Goal: Obtain resource: Download file/media

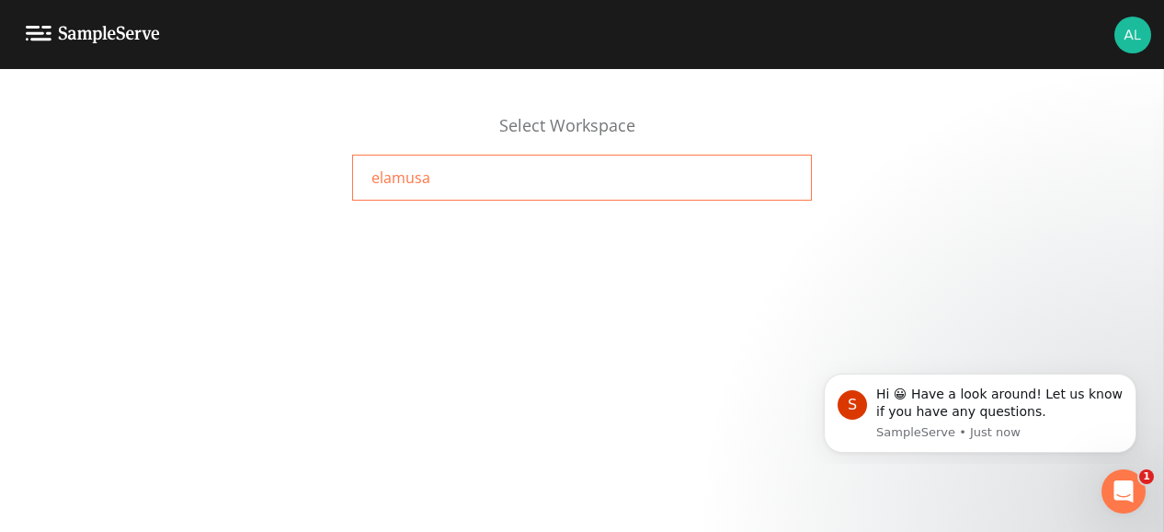
click at [560, 165] on div "elamusa" at bounding box center [582, 178] width 460 height 46
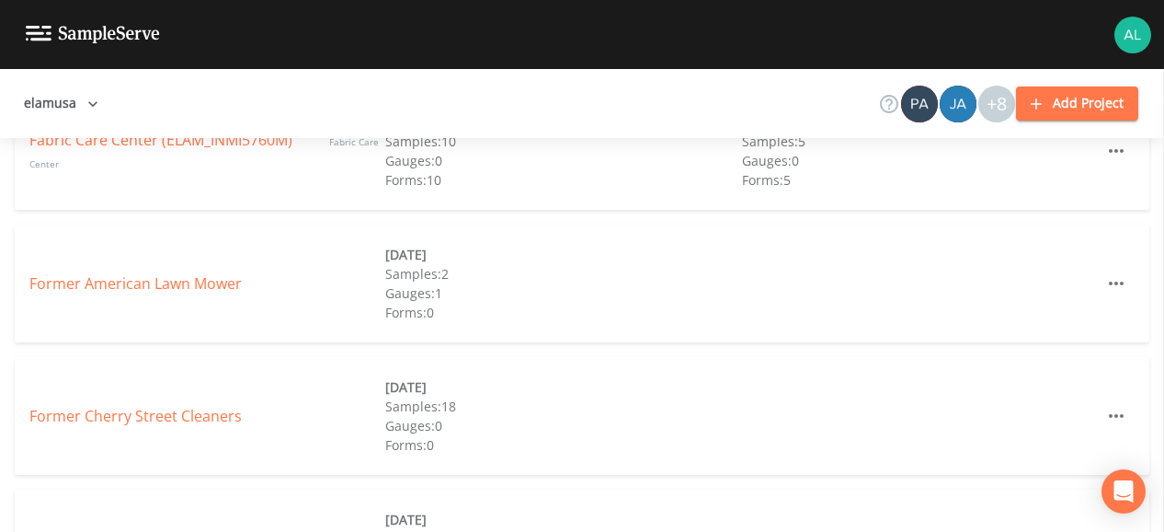
scroll to position [368, 0]
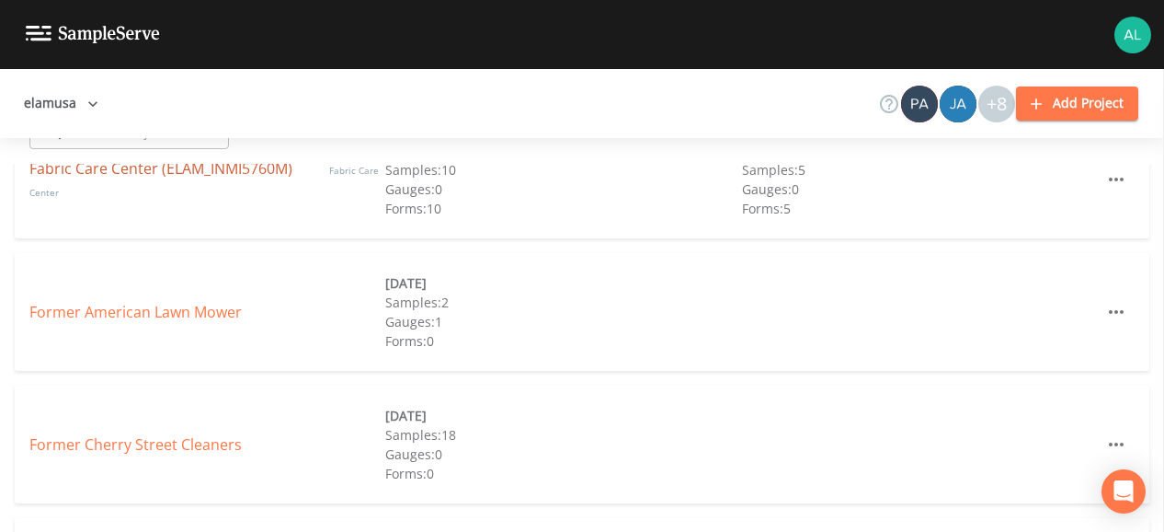
click at [183, 176] on link "Fabric Care Center (ELAM_INMI5760M)" at bounding box center [160, 168] width 263 height 20
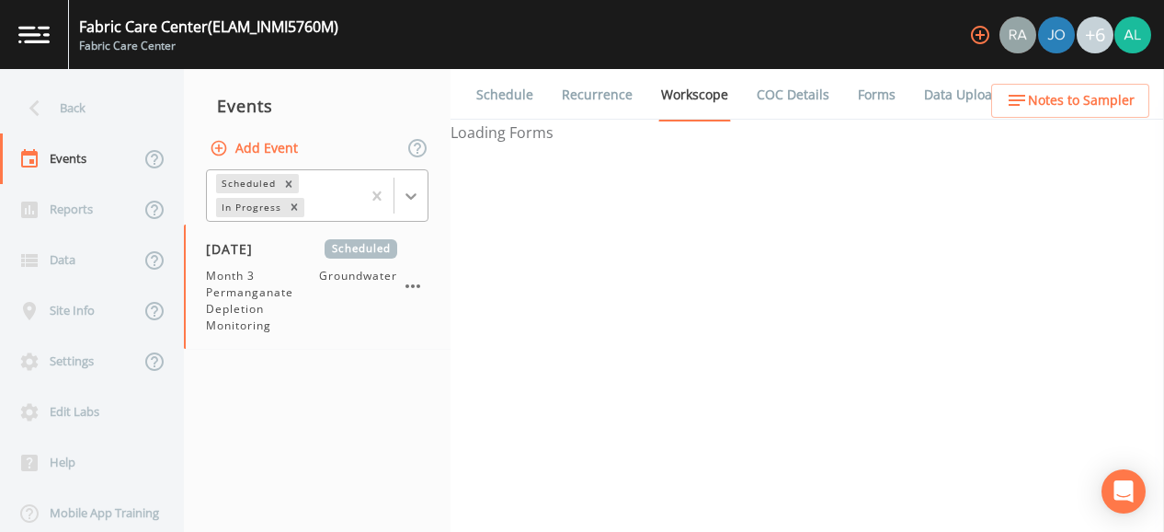
select select "4f082be6-97a7-4f70-a81f-c26a4e896ad7"
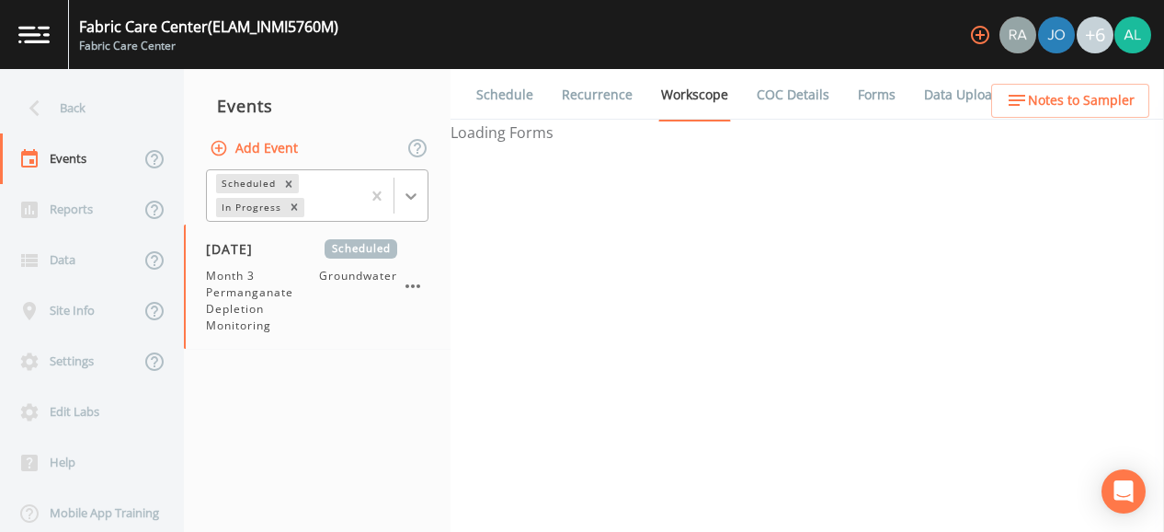
select select "4f082be6-97a7-4f70-a81f-c26a4e896ad7"
select select "0609984c-bae0-4cba-86ad-757e8d1be609"
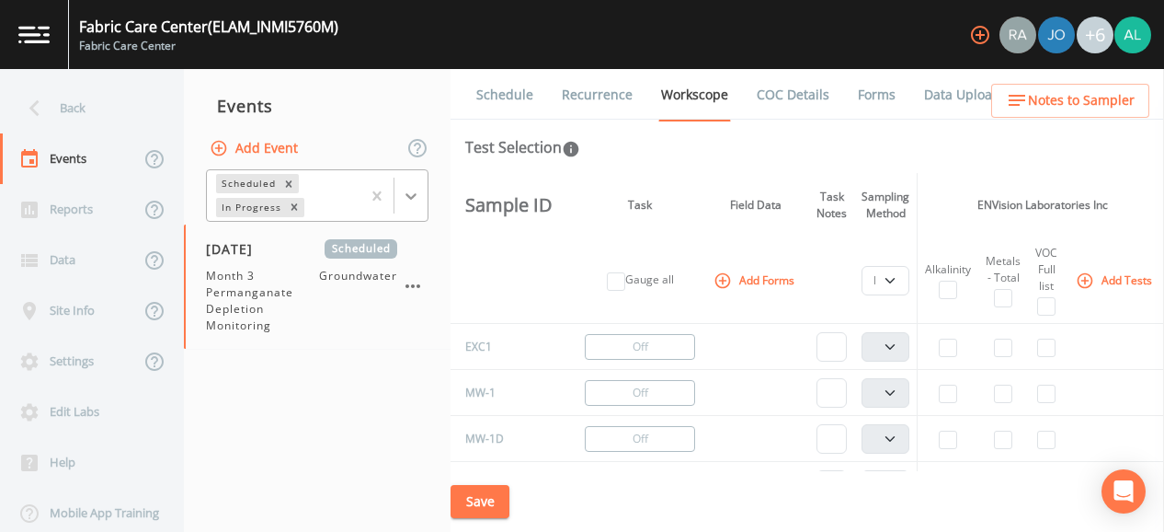
click at [411, 196] on icon at bounding box center [411, 196] width 18 height 18
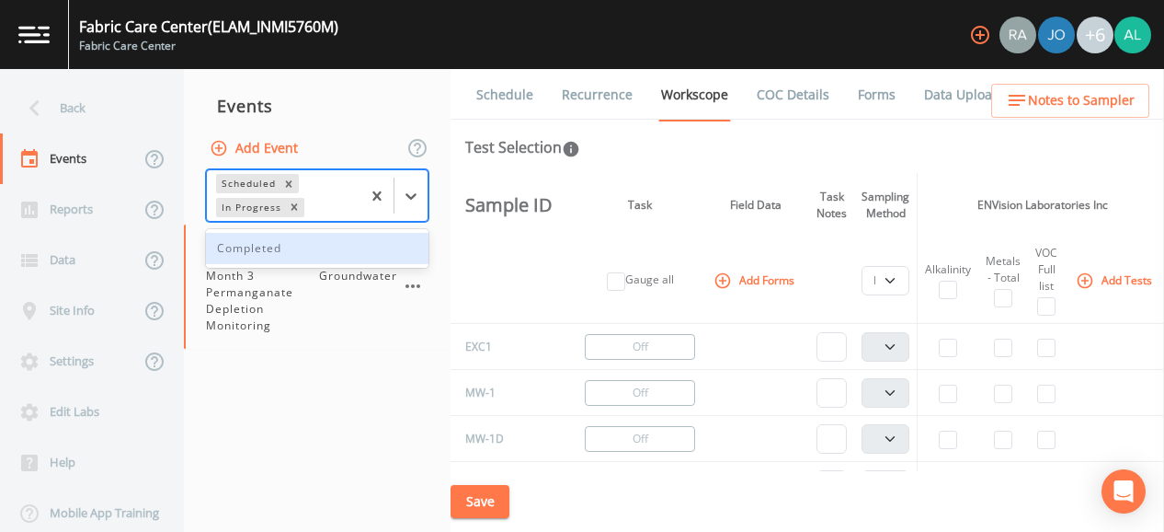
click at [323, 195] on div "Scheduled In Progress" at bounding box center [284, 195] width 154 height 51
click at [413, 189] on icon at bounding box center [411, 196] width 18 height 18
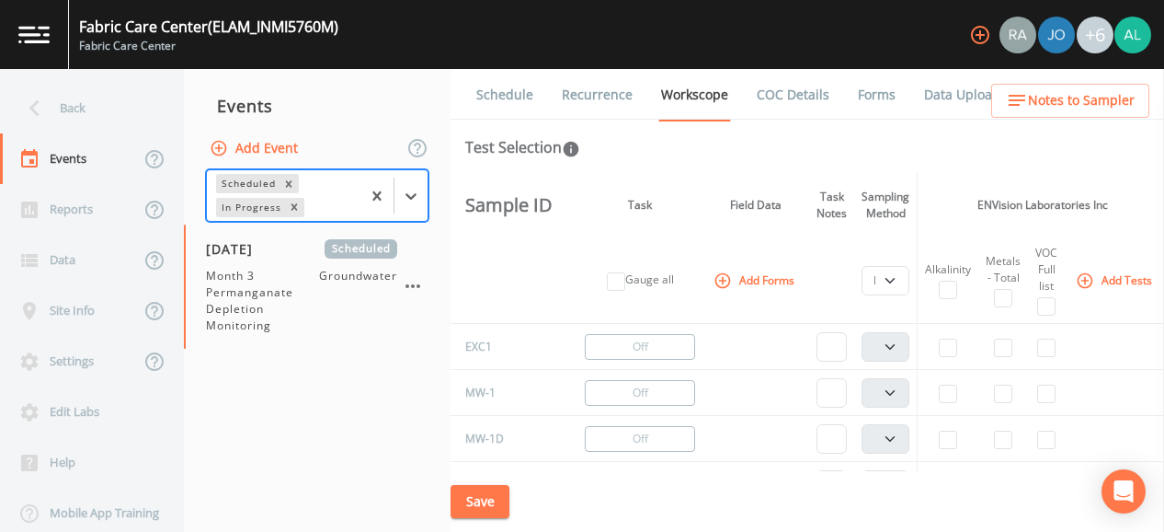
click at [310, 191] on div "Scheduled In Progress" at bounding box center [284, 195] width 154 height 51
click at [289, 205] on icon "Remove In Progress" at bounding box center [294, 206] width 13 height 13
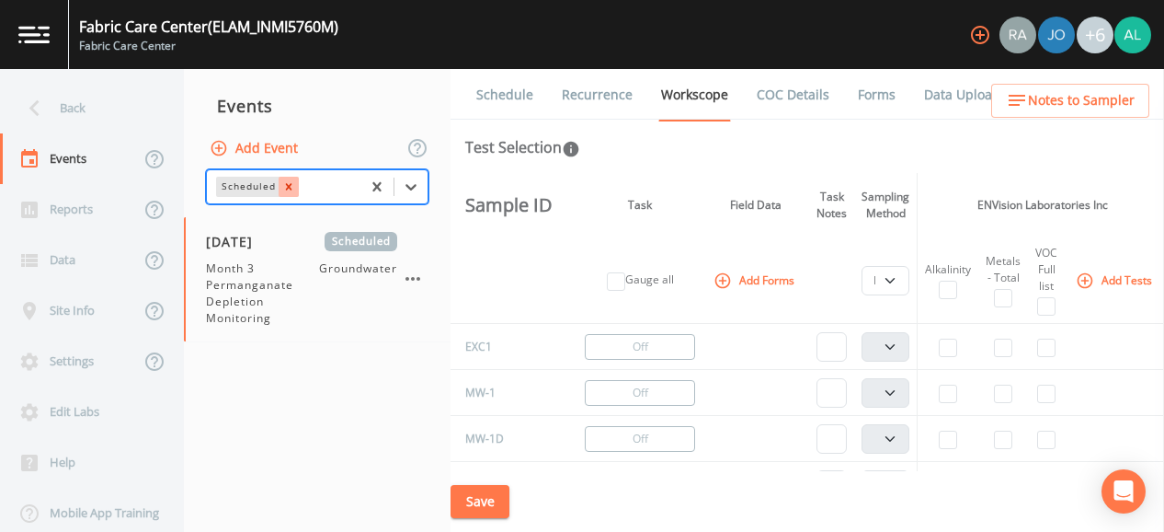
click at [289, 183] on icon "Remove Scheduled" at bounding box center [288, 186] width 13 height 13
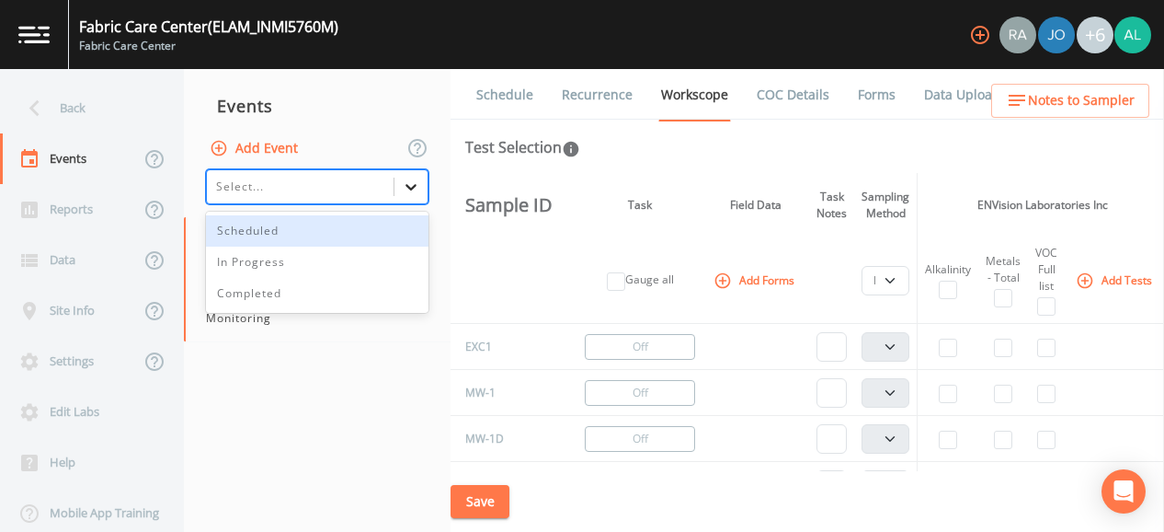
click at [419, 182] on icon at bounding box center [411, 186] width 18 height 18
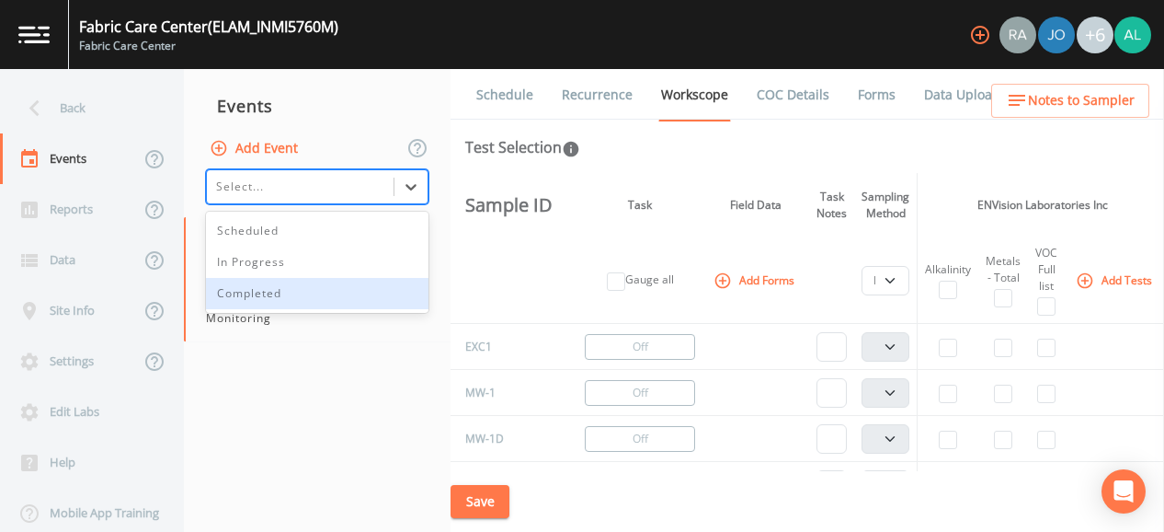
click at [366, 283] on div "Completed" at bounding box center [317, 293] width 223 height 31
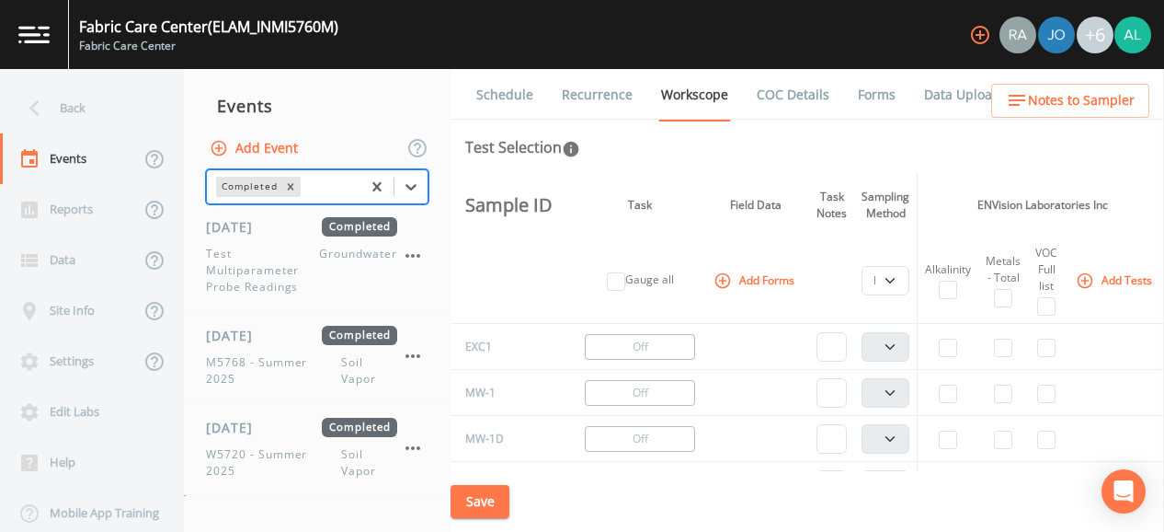
scroll to position [1337, 0]
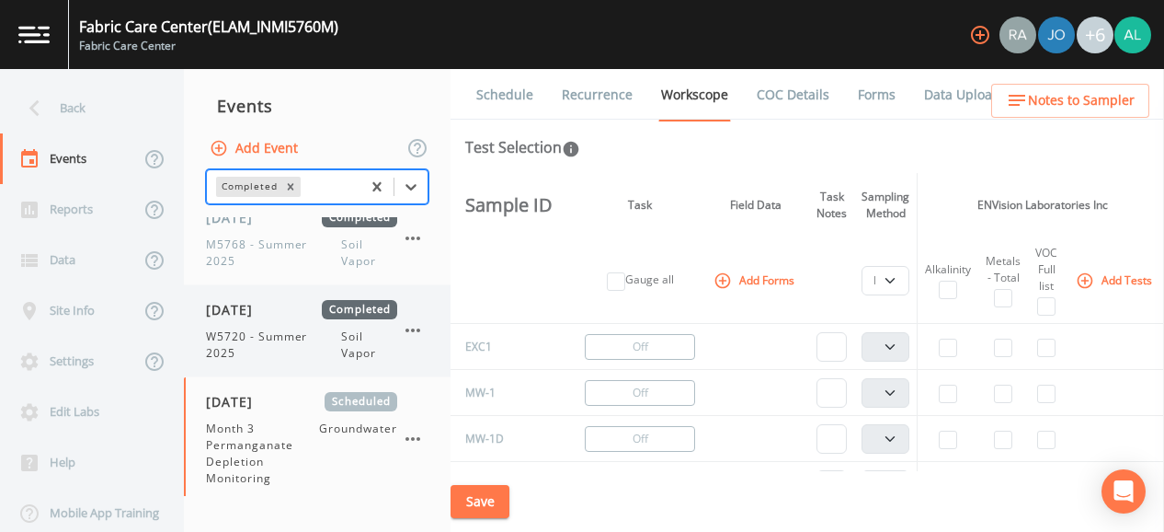
click at [258, 318] on div "09/10/2025 Completed W5720 - Summer 2025 Soil Vapor" at bounding box center [301, 331] width 191 height 62
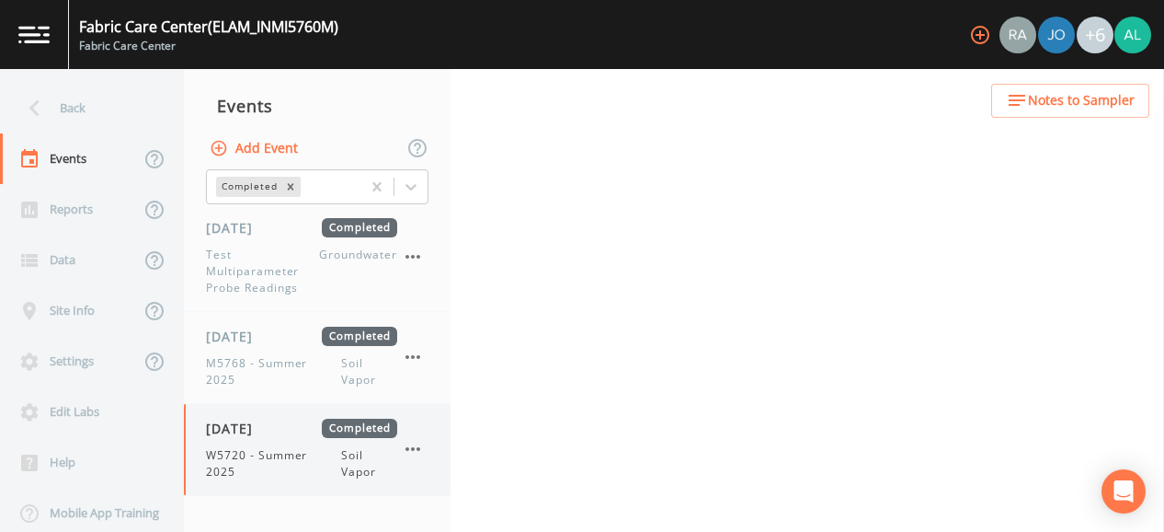
scroll to position [1213, 0]
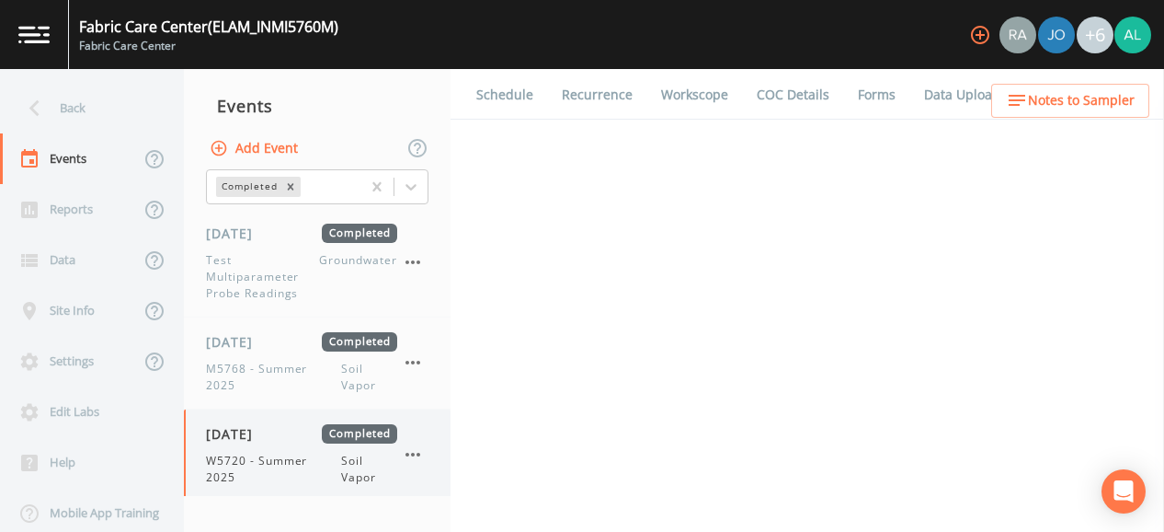
select select "c5bfc0a2-8365-4ab6-a941-dacac289f9c5"
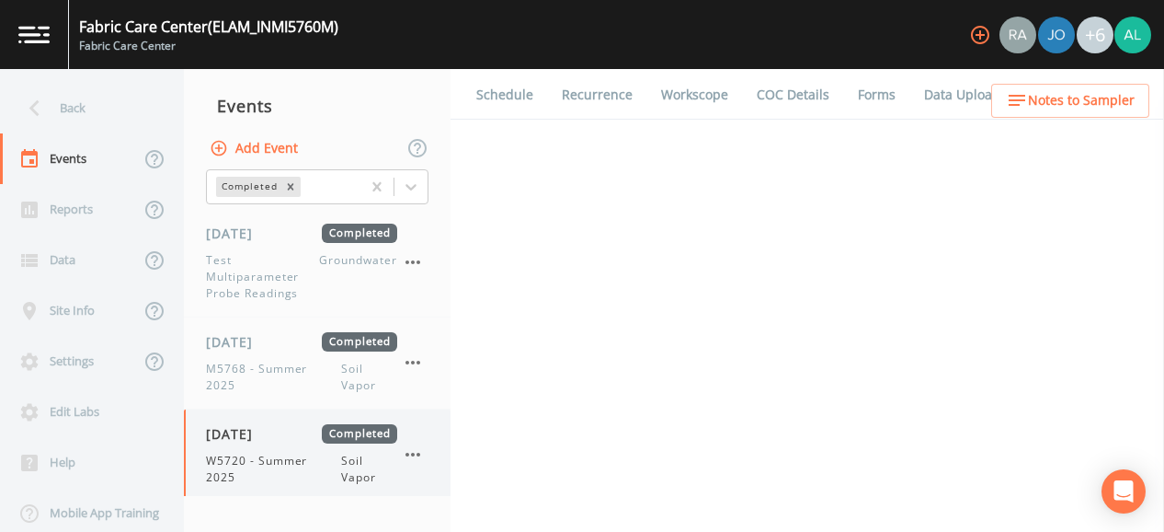
select select "c5bfc0a2-8365-4ab6-a941-dacac289f9c5"
select select "3e7943fa-b302-4126-a955-9a4ef2c41e3b"
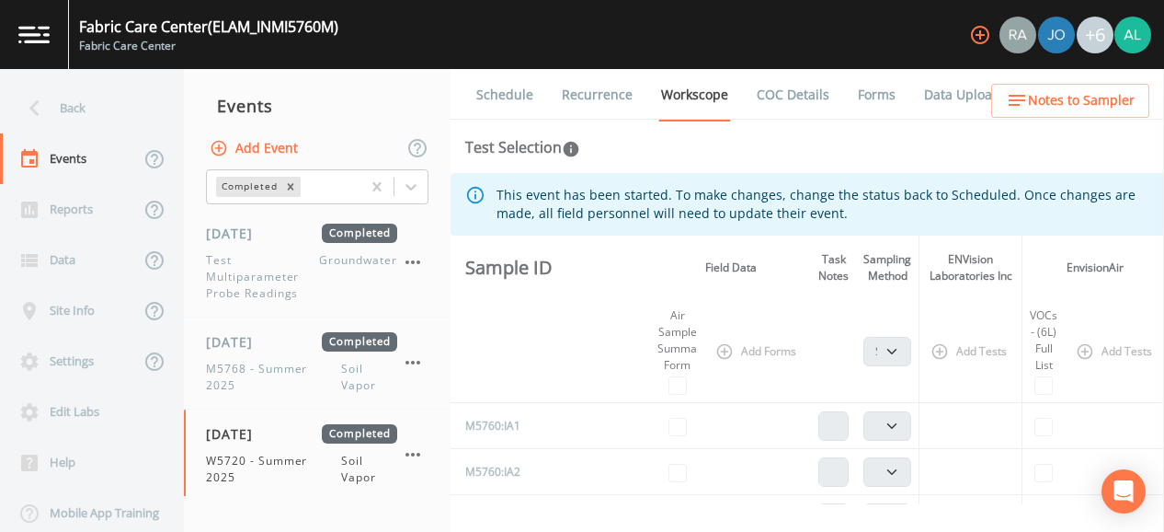
click at [883, 92] on link "Forms" at bounding box center [876, 95] width 43 height 52
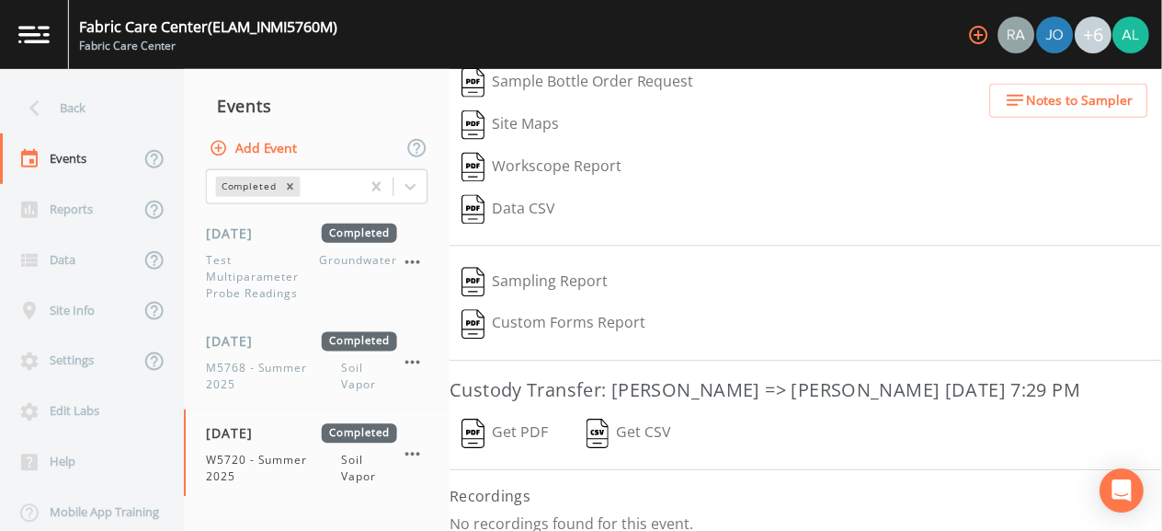
scroll to position [225, 0]
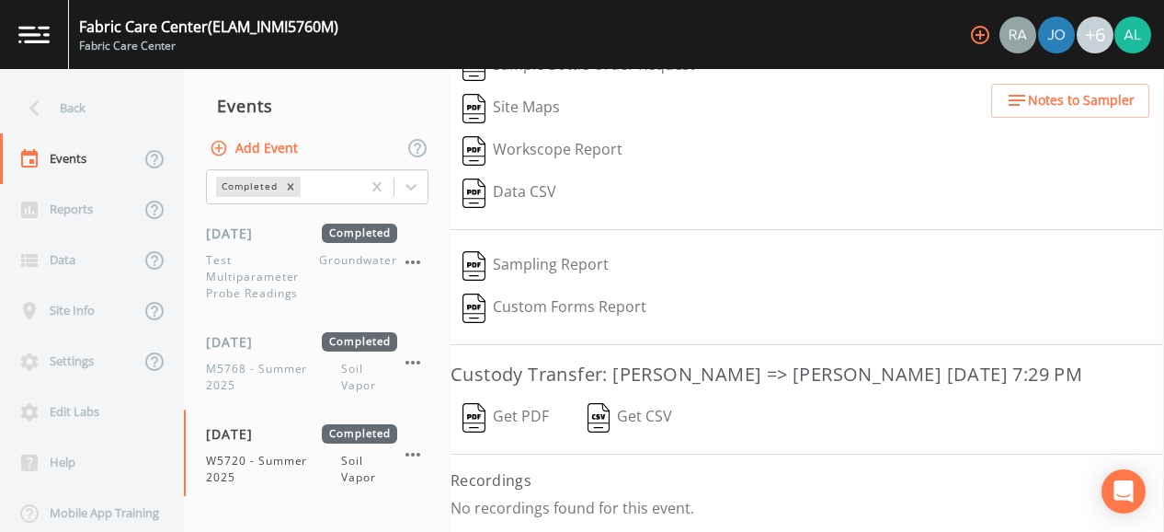
click at [521, 418] on button "Get PDF" at bounding box center [506, 417] width 110 height 42
click at [645, 448] on div "Schedule Recurrence Workscope COC Details Forms Data Upload   Pre-Print Chain-o…" at bounding box center [808, 300] width 714 height 463
click at [1139, 39] on img at bounding box center [1131, 35] width 37 height 37
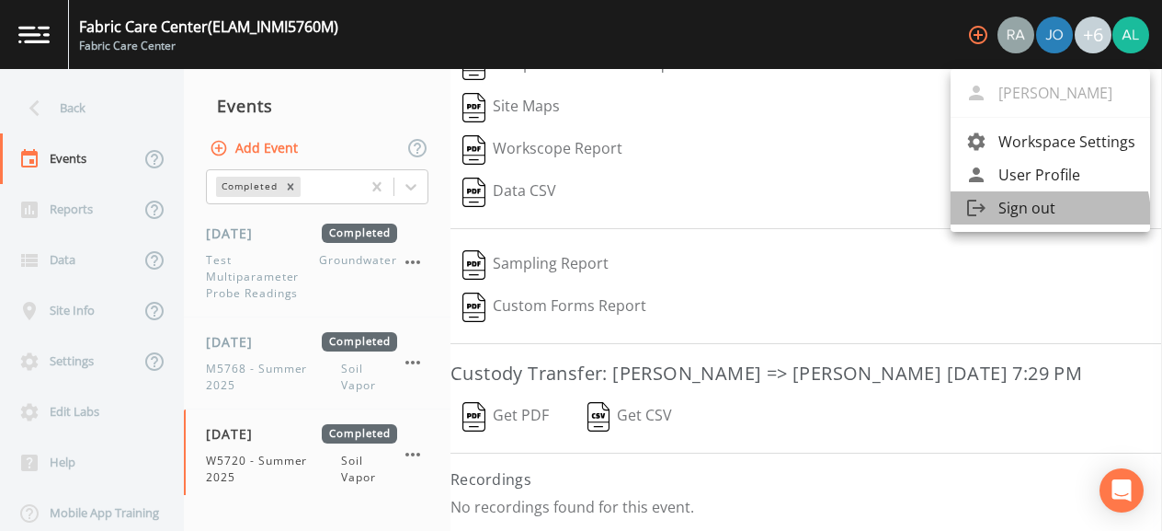
click at [1033, 217] on span "Sign out" at bounding box center [1067, 208] width 137 height 22
